Goal: Information Seeking & Learning: Learn about a topic

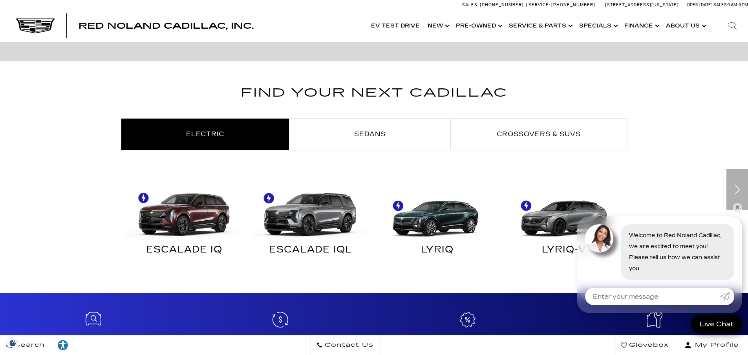
scroll to position [392, 0]
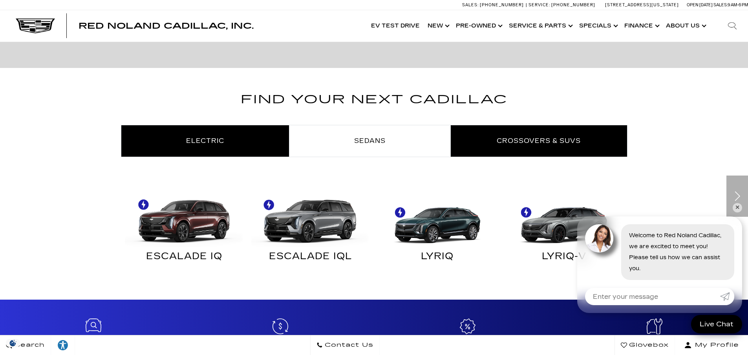
click at [530, 142] on span "Crossovers & SUVs" at bounding box center [538, 140] width 84 height 7
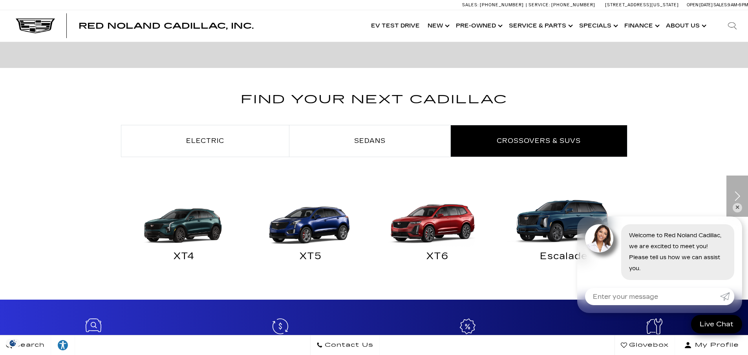
click at [449, 220] on img "Crossovers & SUVs" at bounding box center [435, 217] width 119 height 59
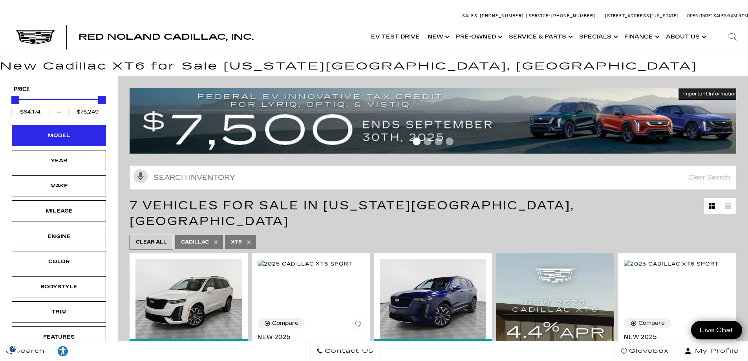
click at [62, 137] on div "Model" at bounding box center [58, 135] width 39 height 9
